Goal: Transaction & Acquisition: Purchase product/service

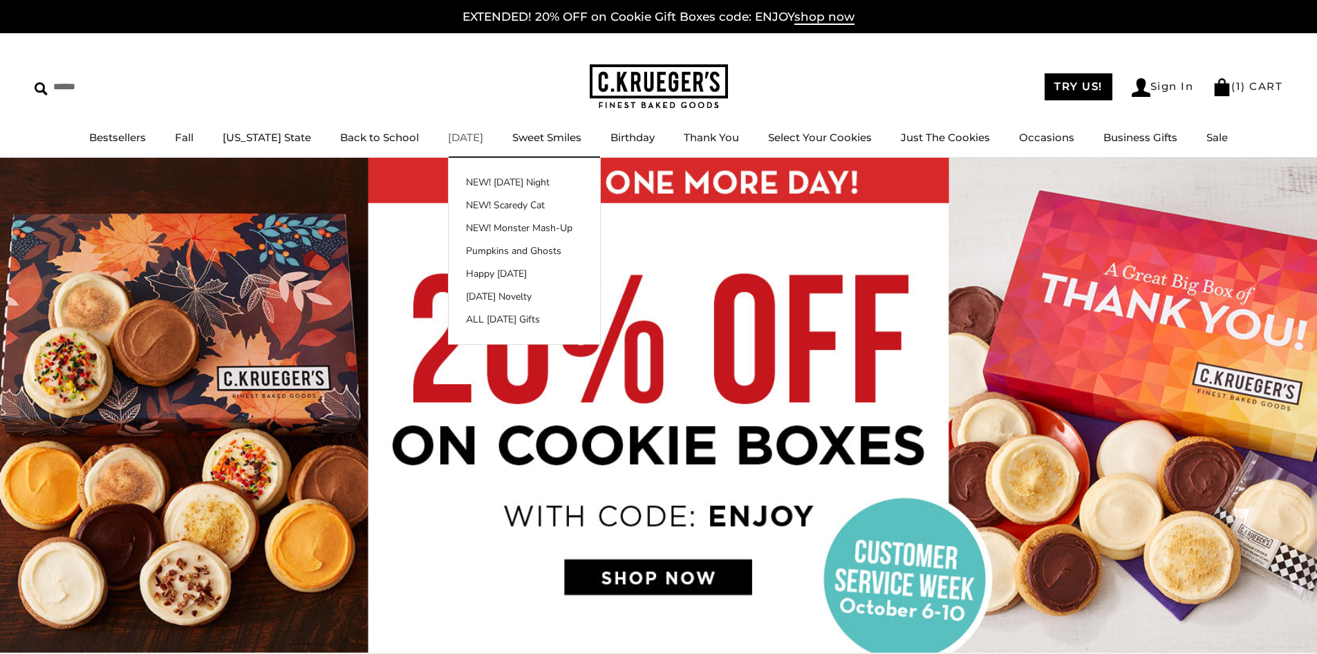
click at [456, 135] on link "[DATE]" at bounding box center [465, 137] width 35 height 13
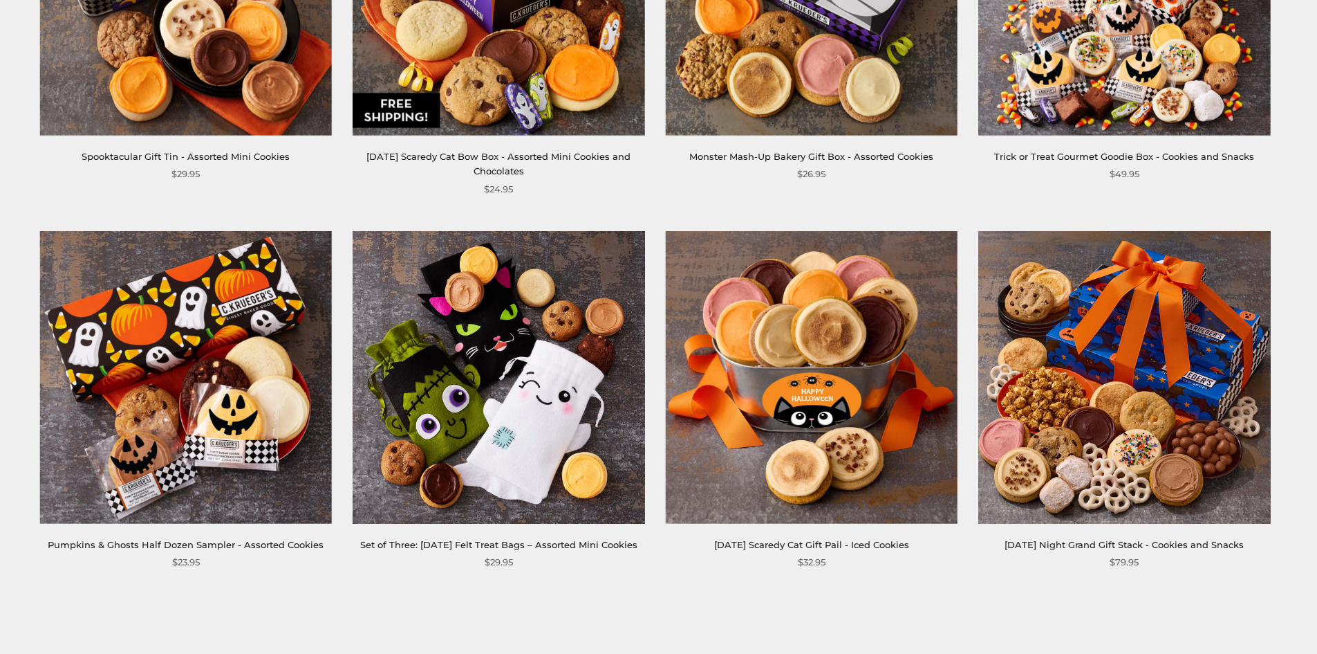
scroll to position [2144, 0]
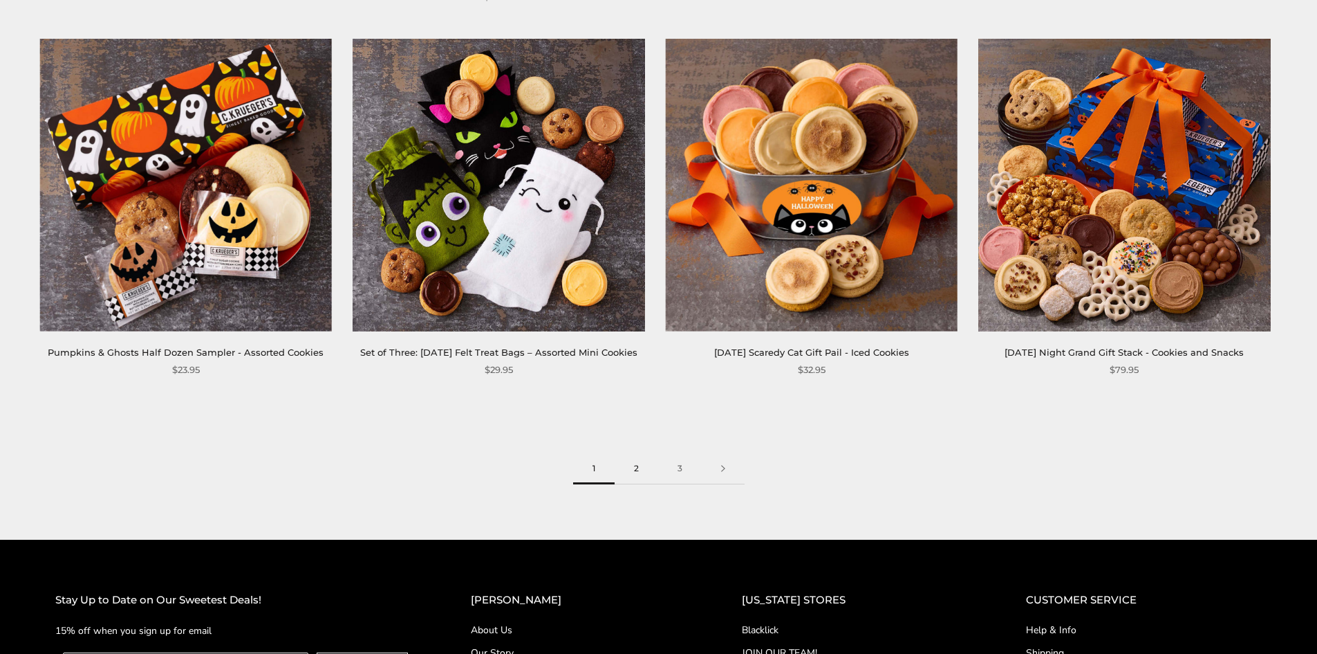
click at [644, 481] on link "2" at bounding box center [637, 468] width 44 height 31
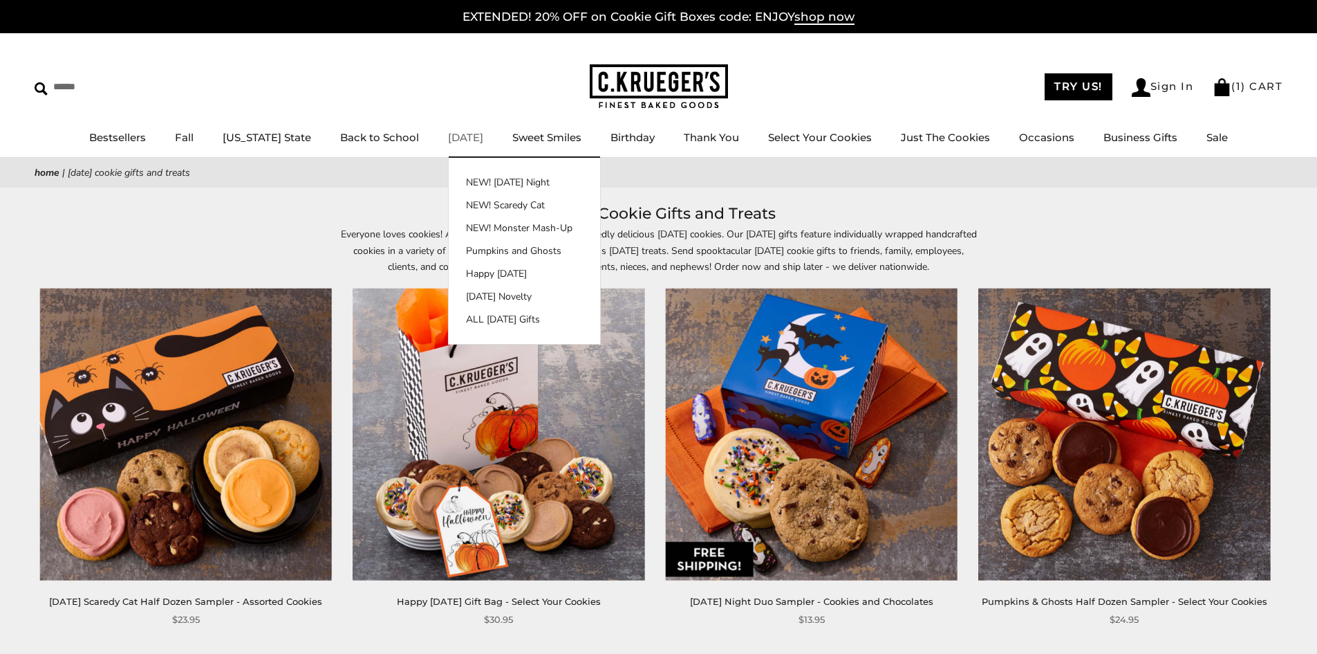
click at [448, 138] on link "[DATE]" at bounding box center [465, 137] width 35 height 13
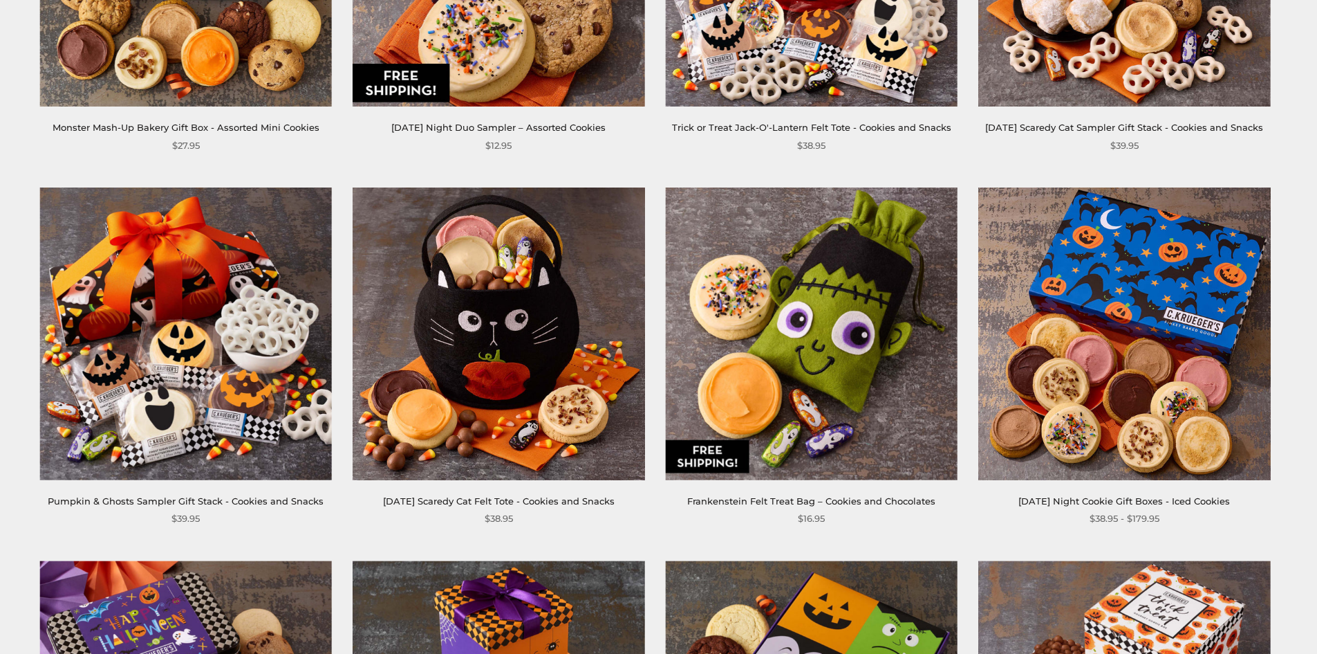
scroll to position [1314, 0]
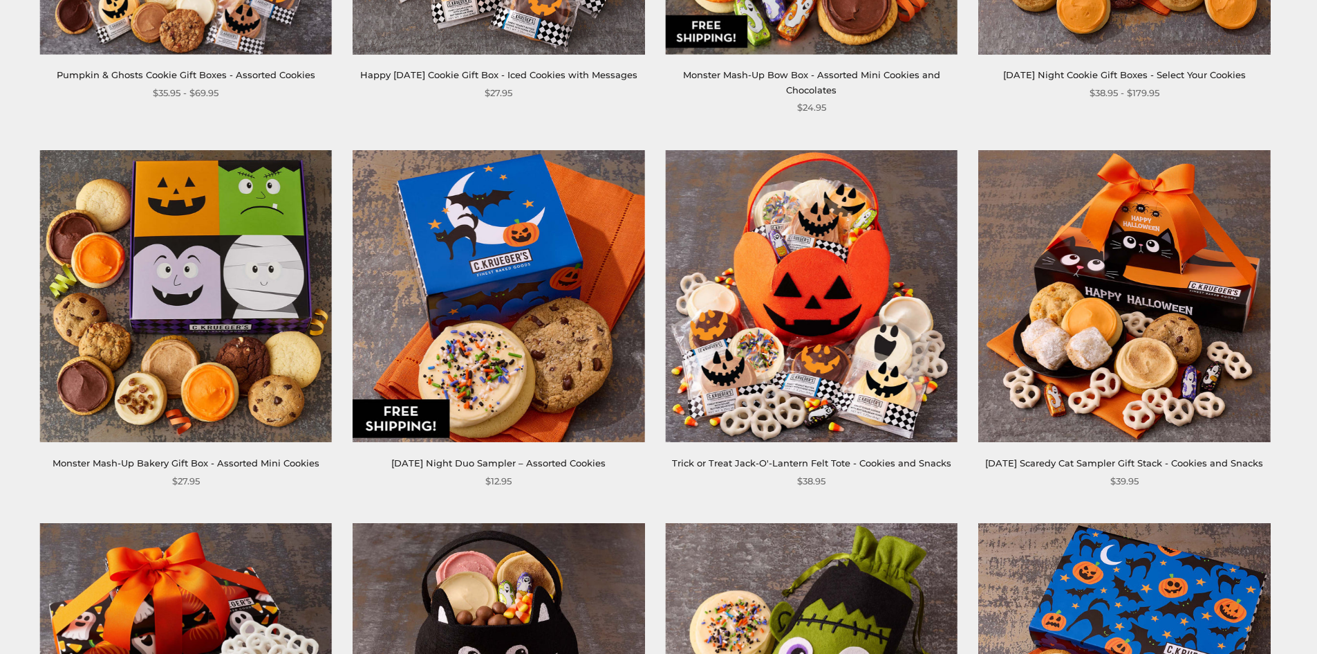
drag, startPoint x: 687, startPoint y: 168, endPoint x: 705, endPoint y: 176, distance: 19.8
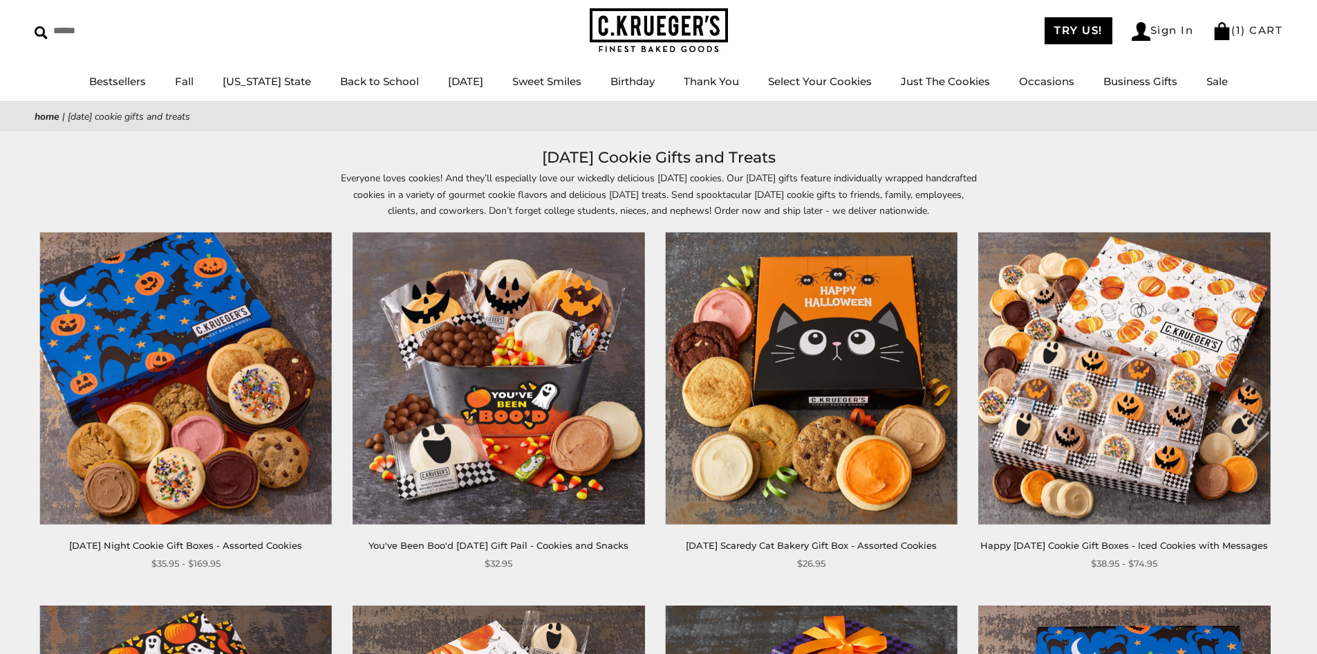
scroll to position [0, 0]
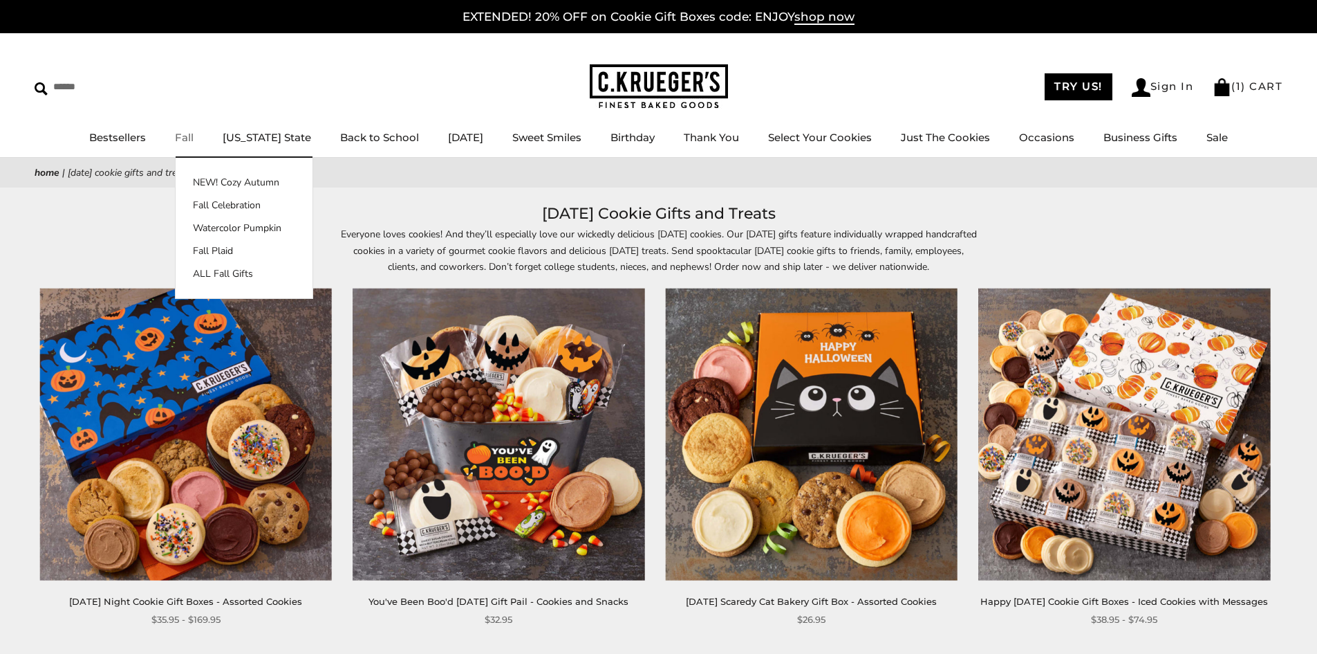
click at [194, 133] on link "Fall" at bounding box center [184, 137] width 19 height 13
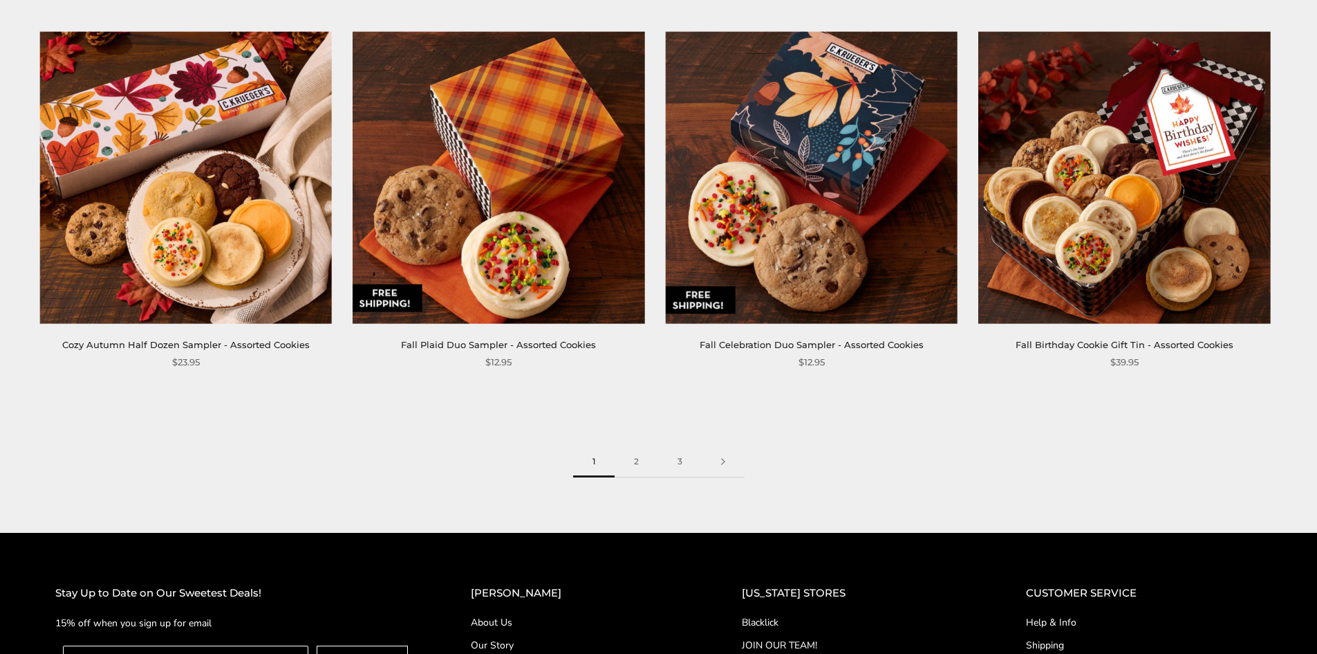
scroll to position [2144, 0]
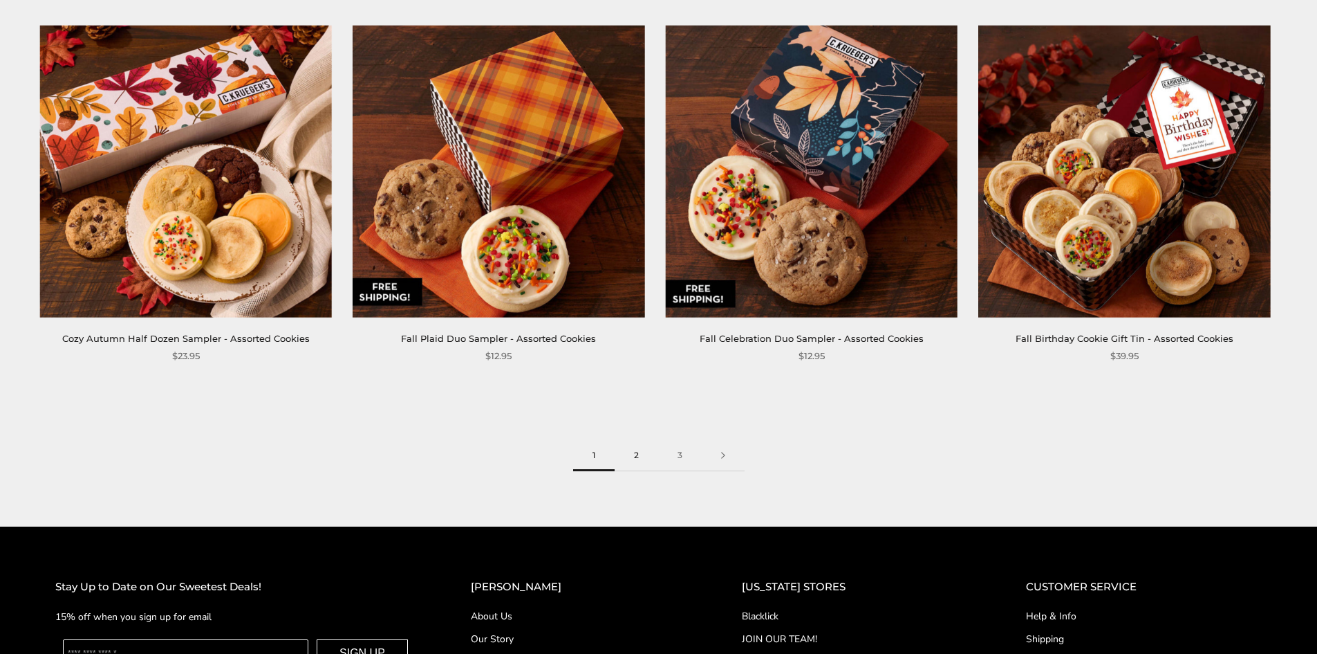
click at [635, 452] on link "2" at bounding box center [637, 455] width 44 height 31
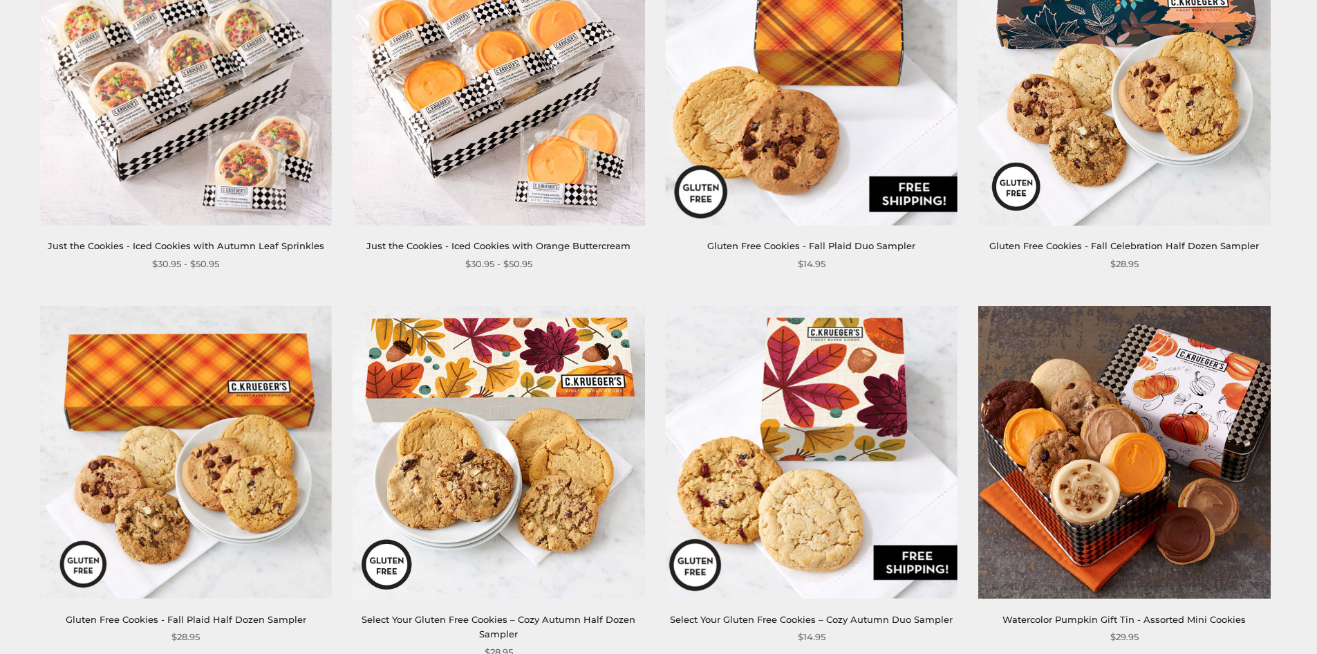
scroll to position [2144, 0]
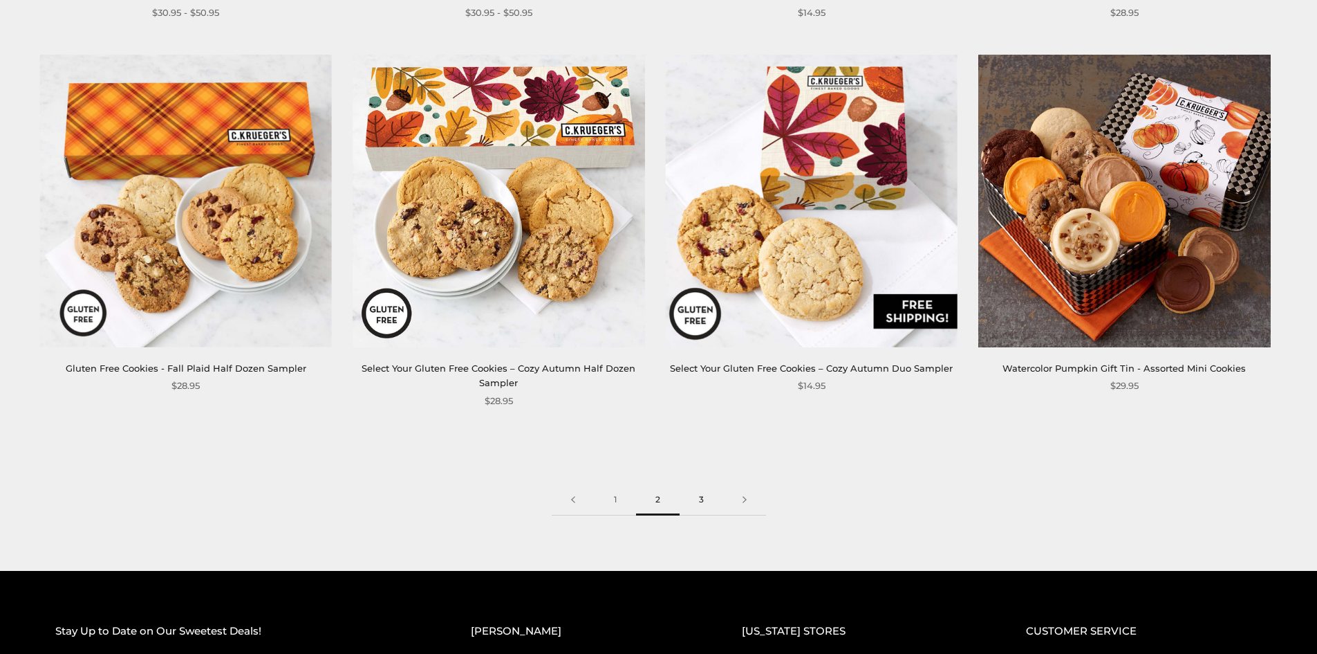
click at [704, 485] on link "3" at bounding box center [702, 499] width 44 height 31
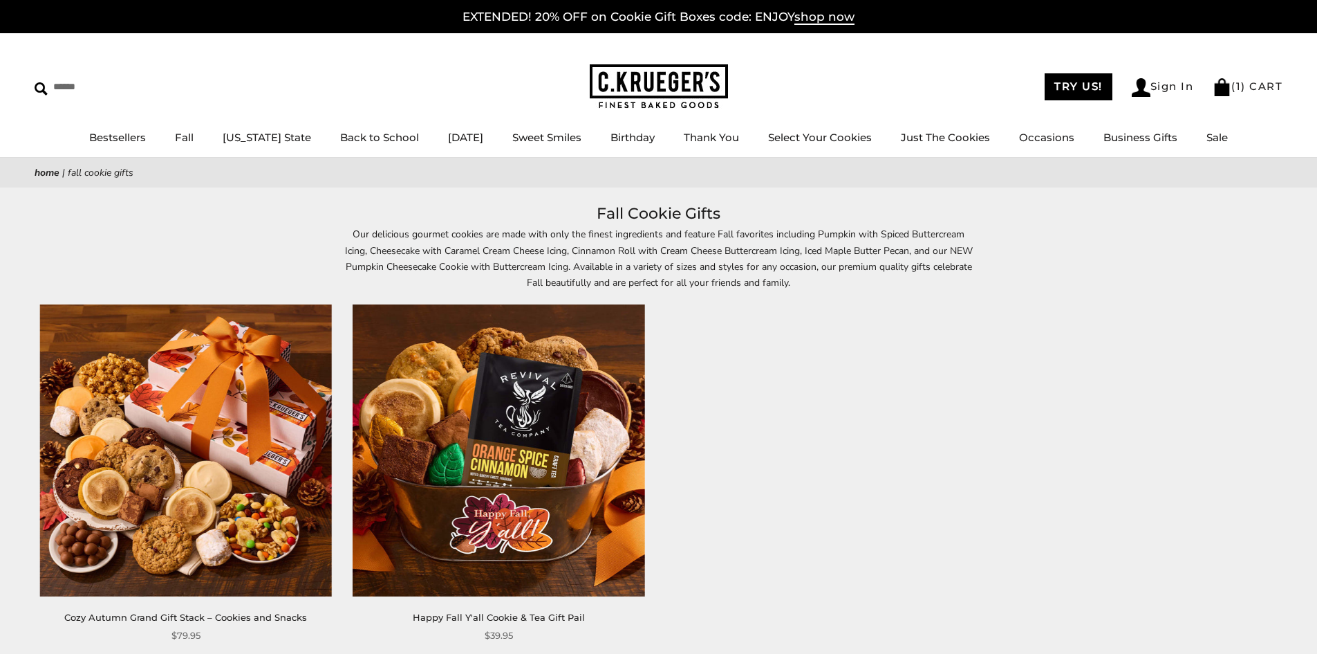
click at [666, 93] on img at bounding box center [659, 86] width 138 height 45
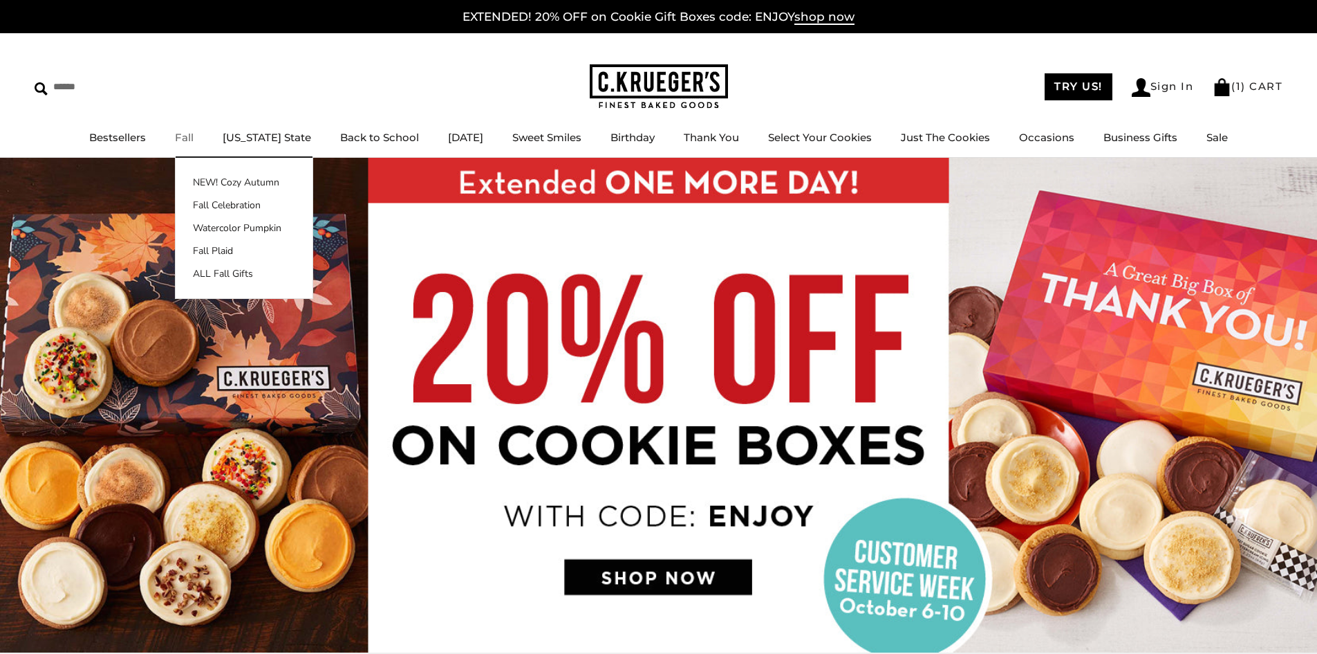
click at [194, 137] on link "Fall" at bounding box center [184, 137] width 19 height 13
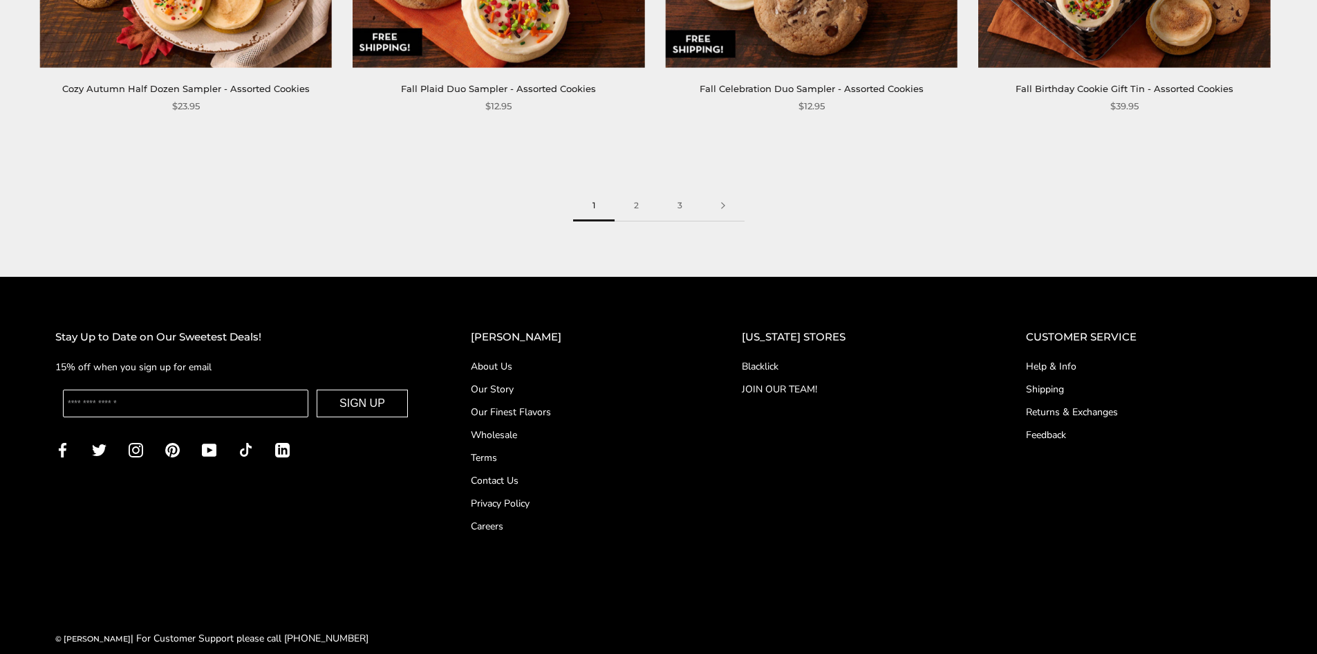
scroll to position [2416, 0]
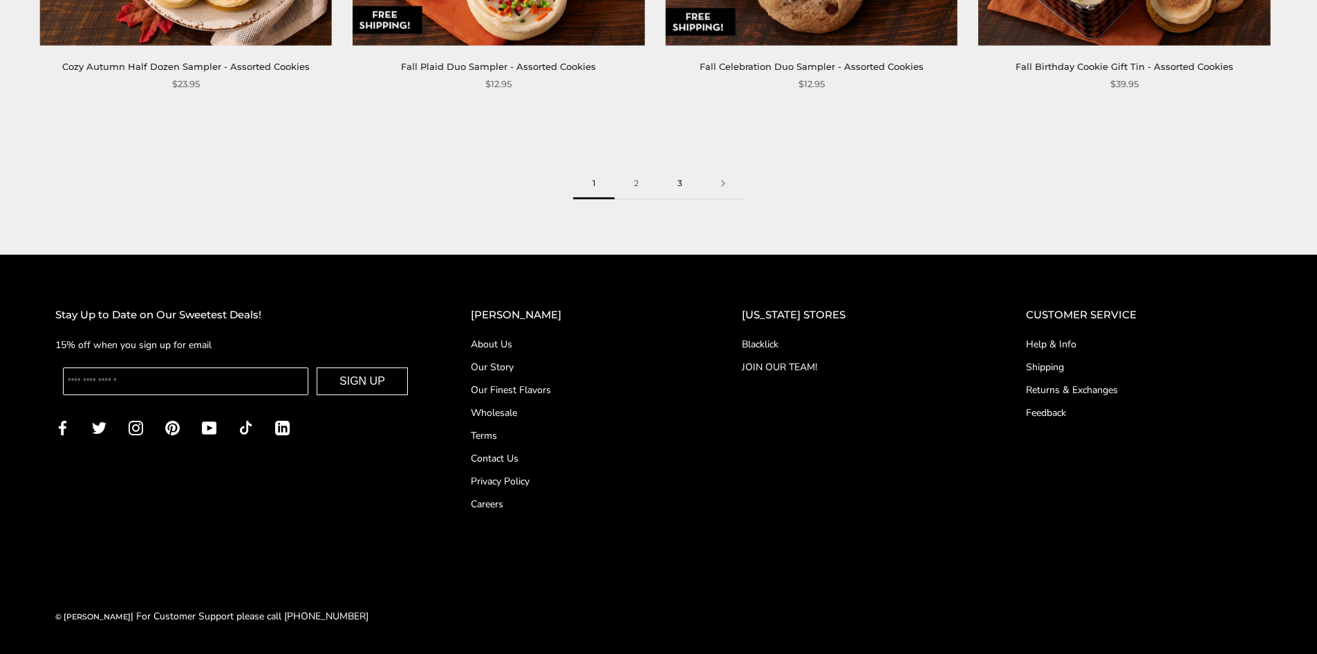
click at [679, 187] on link "3" at bounding box center [680, 183] width 44 height 31
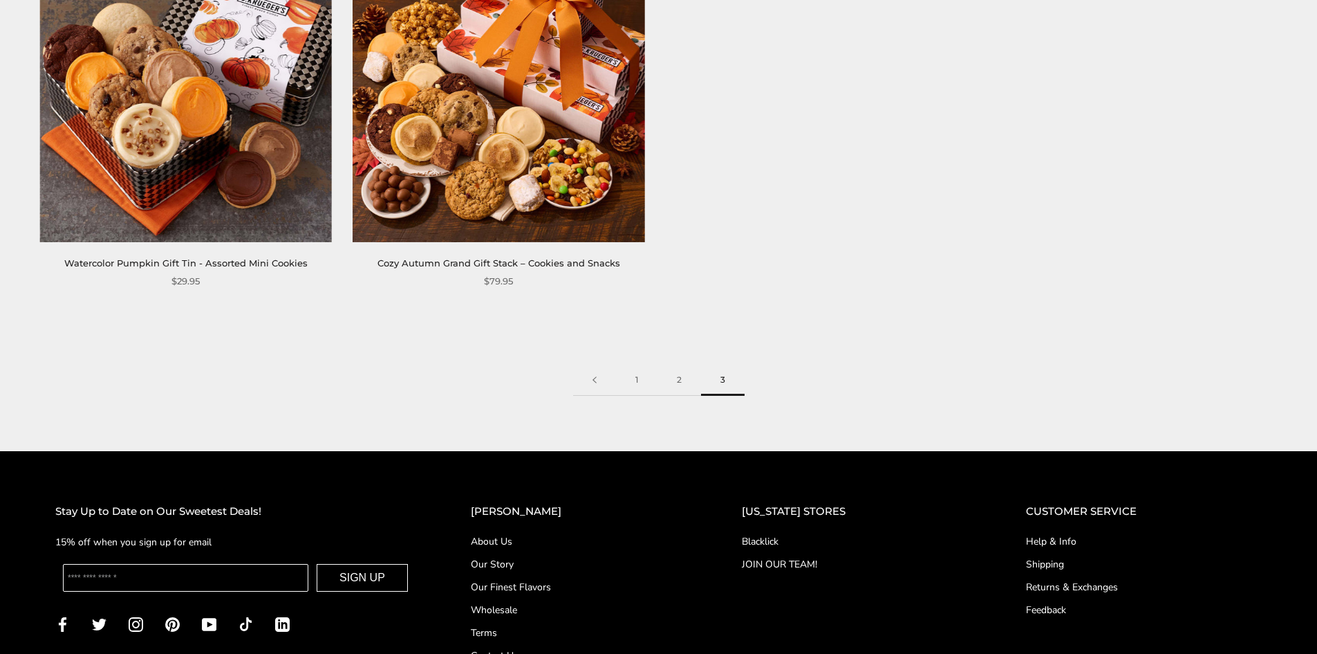
scroll to position [346, 0]
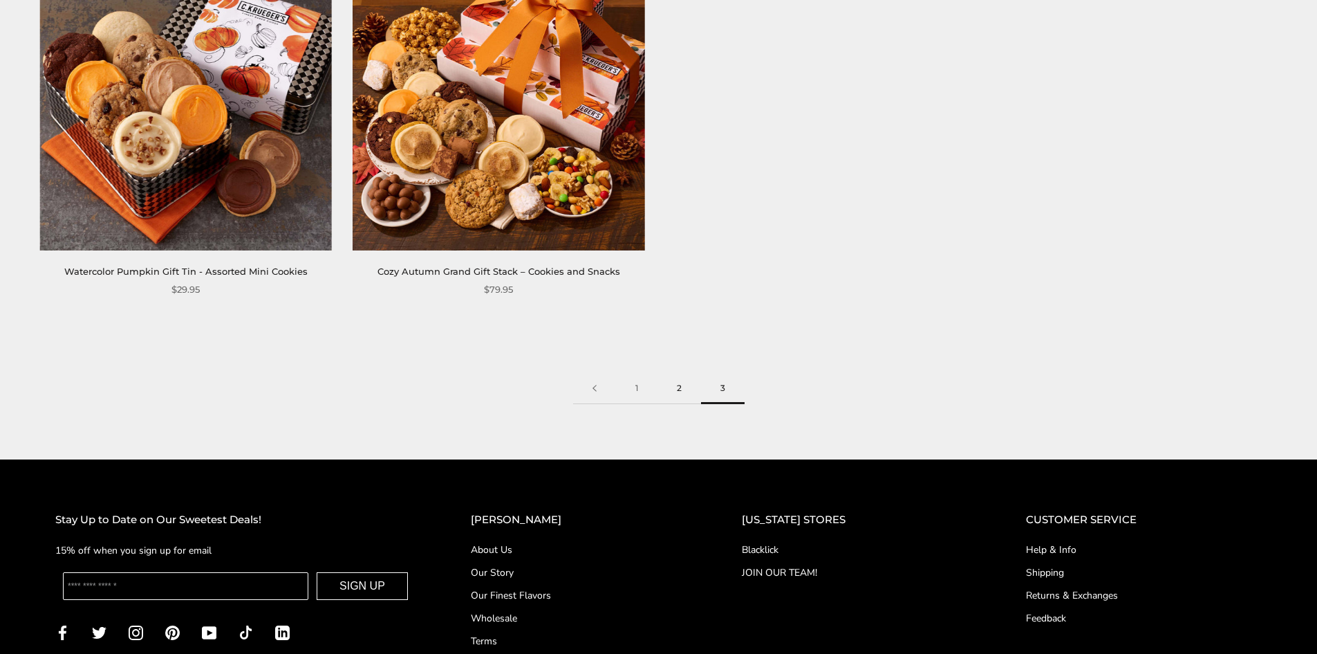
click at [678, 384] on link "2" at bounding box center [680, 388] width 44 height 31
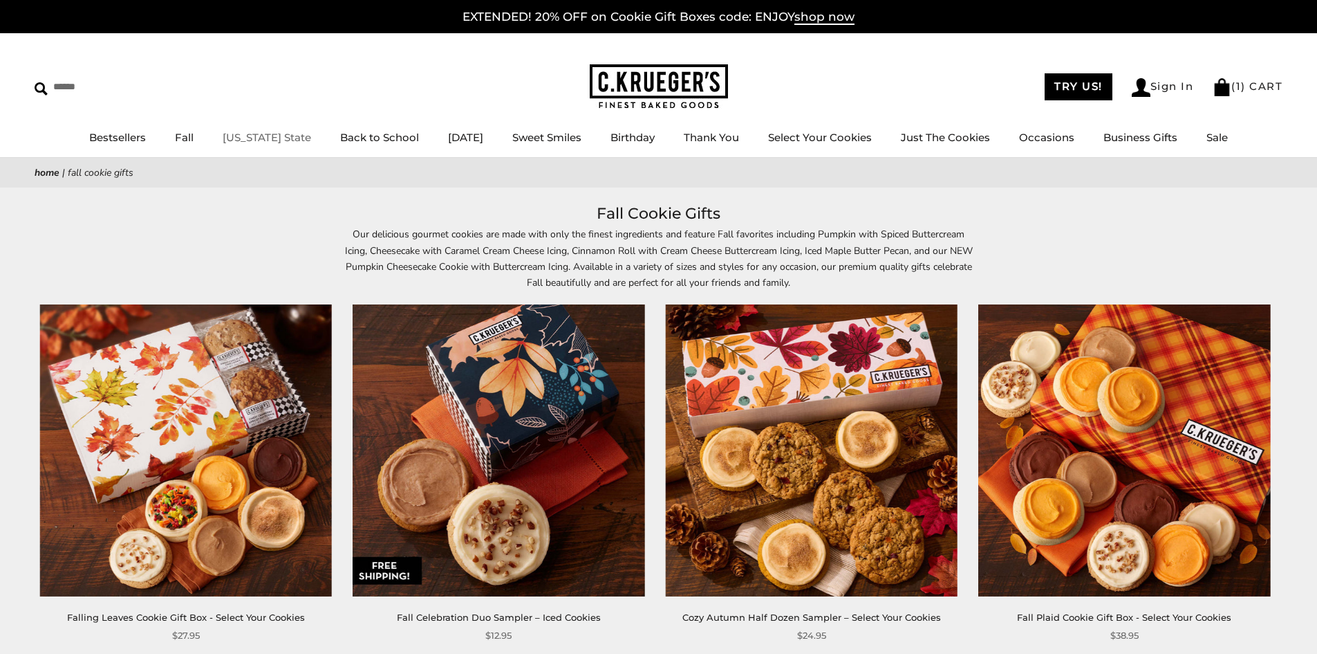
click at [264, 136] on link "[US_STATE] State" at bounding box center [267, 137] width 89 height 13
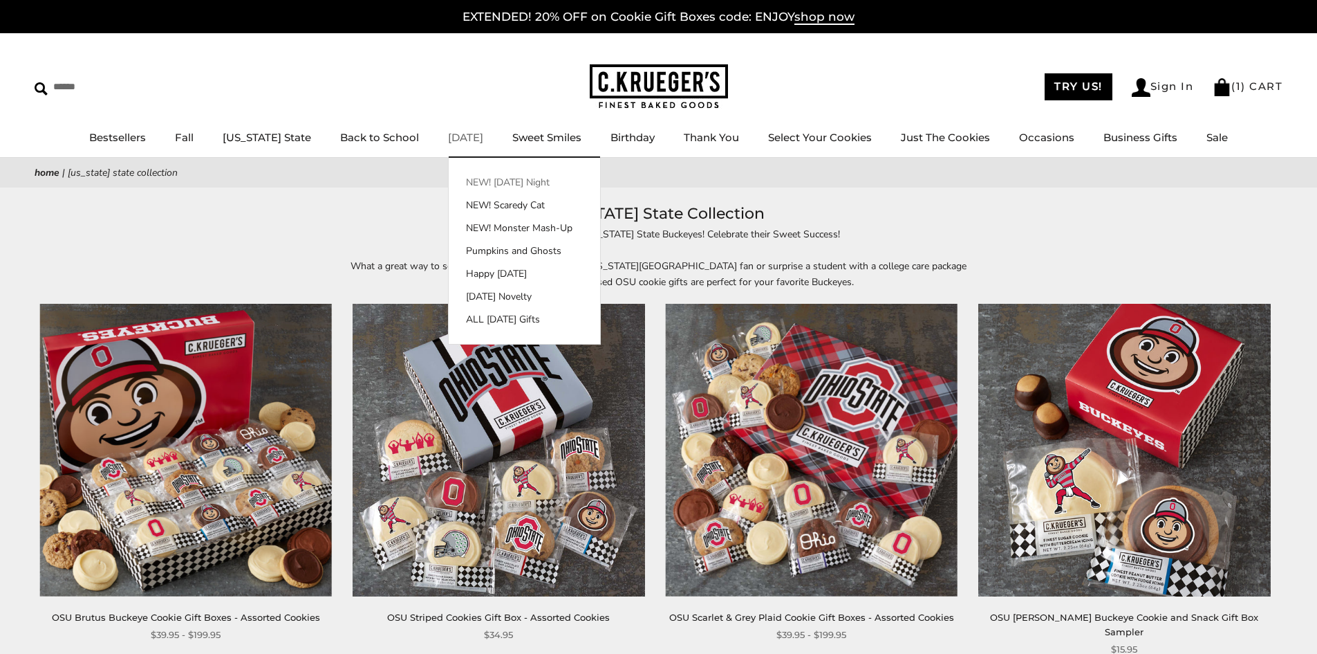
click at [473, 180] on link "NEW! [DATE] Night" at bounding box center [524, 182] width 151 height 15
